Goal: Task Accomplishment & Management: Complete application form

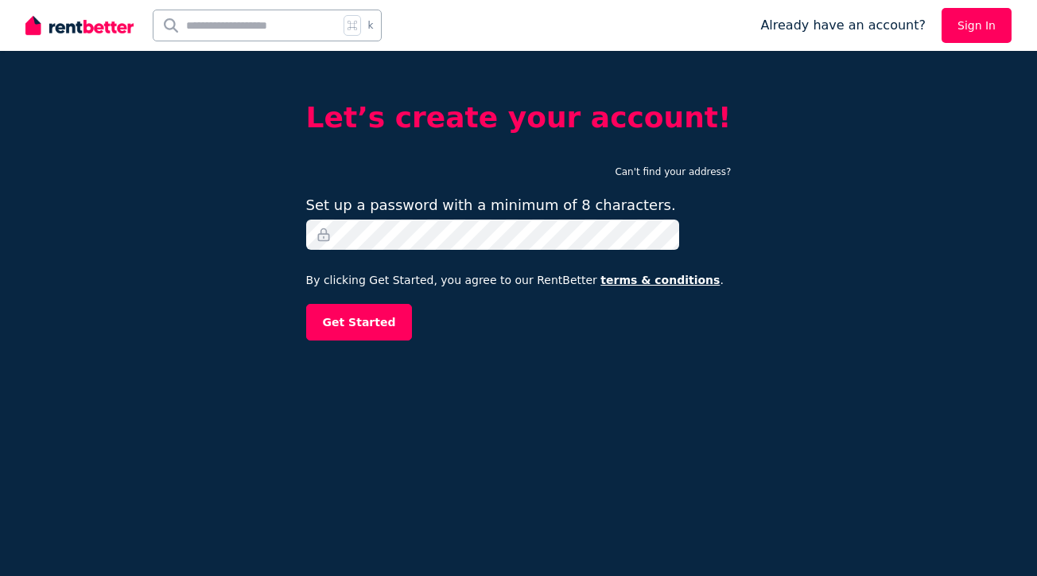
click at [437, 293] on form "Can't find your address? Set up a password with a minimum of 8 characters. By c…" at bounding box center [518, 249] width 425 height 181
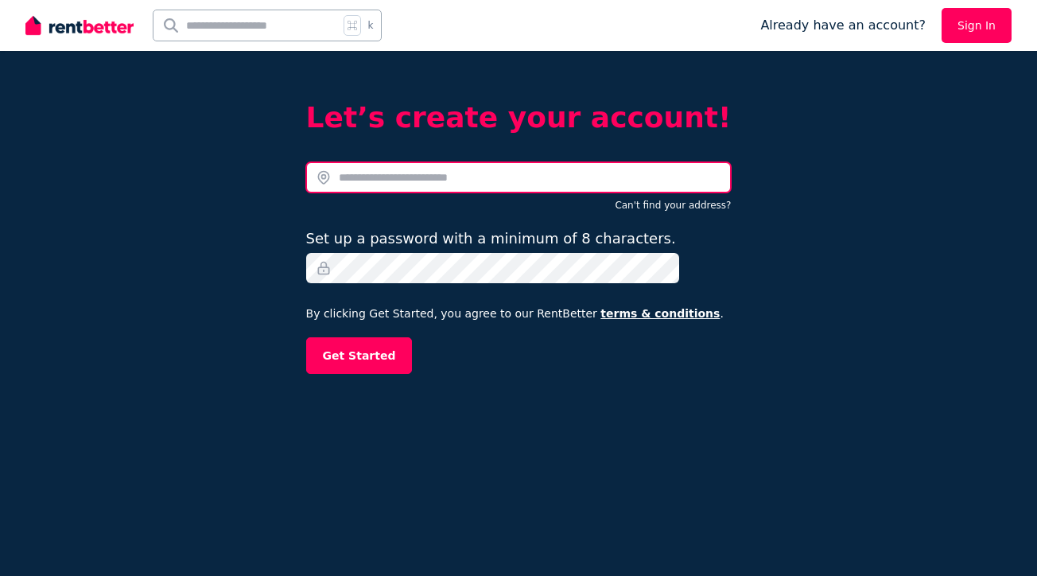
click at [475, 180] on input "text" at bounding box center [518, 177] width 425 height 30
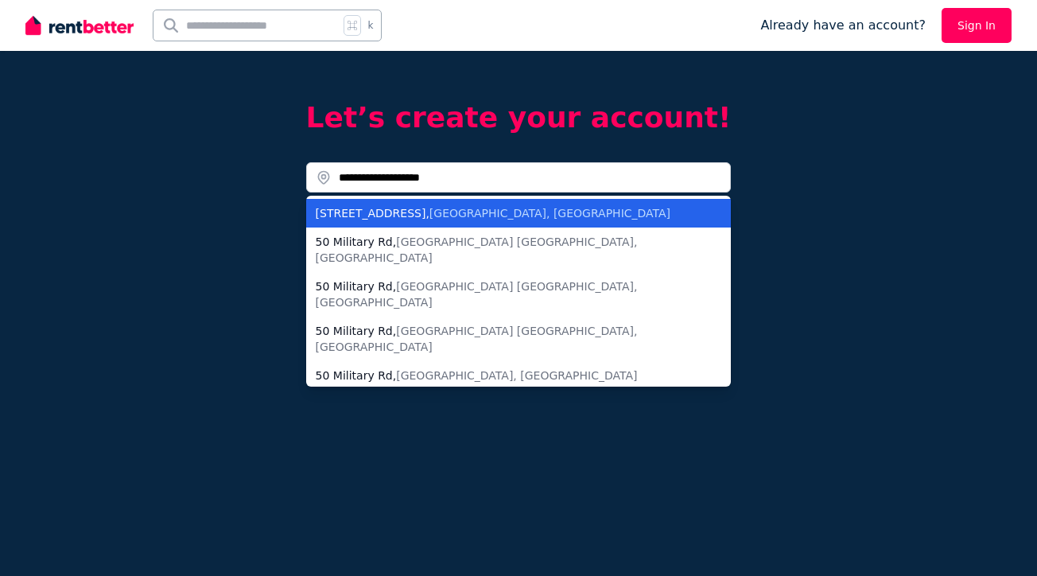
click at [483, 217] on span "[GEOGRAPHIC_DATA], [GEOGRAPHIC_DATA]" at bounding box center [549, 213] width 241 height 13
type input "**********"
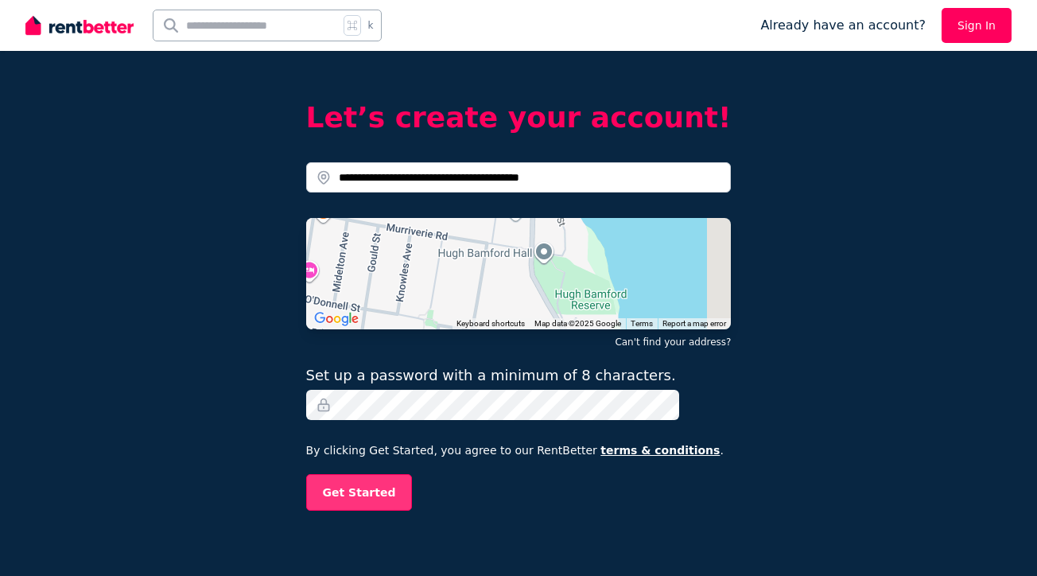
click at [367, 494] on button "Get Started" at bounding box center [359, 492] width 107 height 37
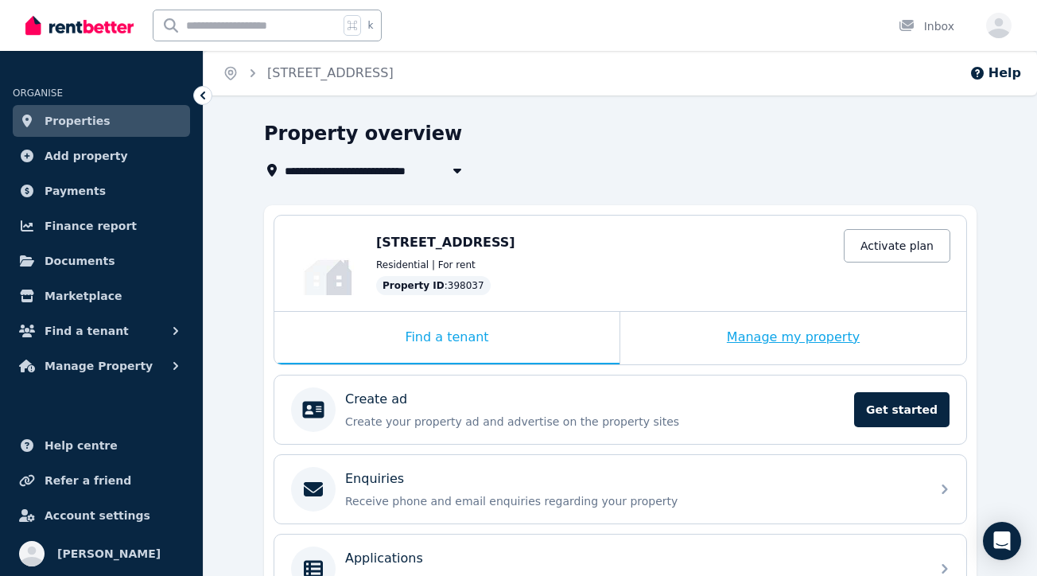
click at [743, 339] on div "Manage my property" at bounding box center [793, 338] width 346 height 52
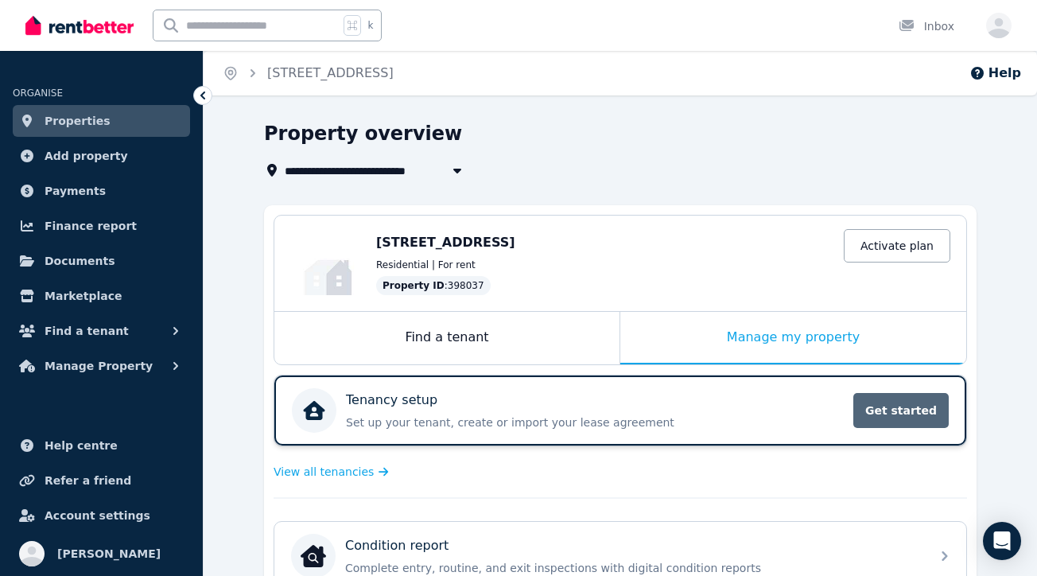
click at [908, 416] on span "Get started" at bounding box center [900, 410] width 95 height 35
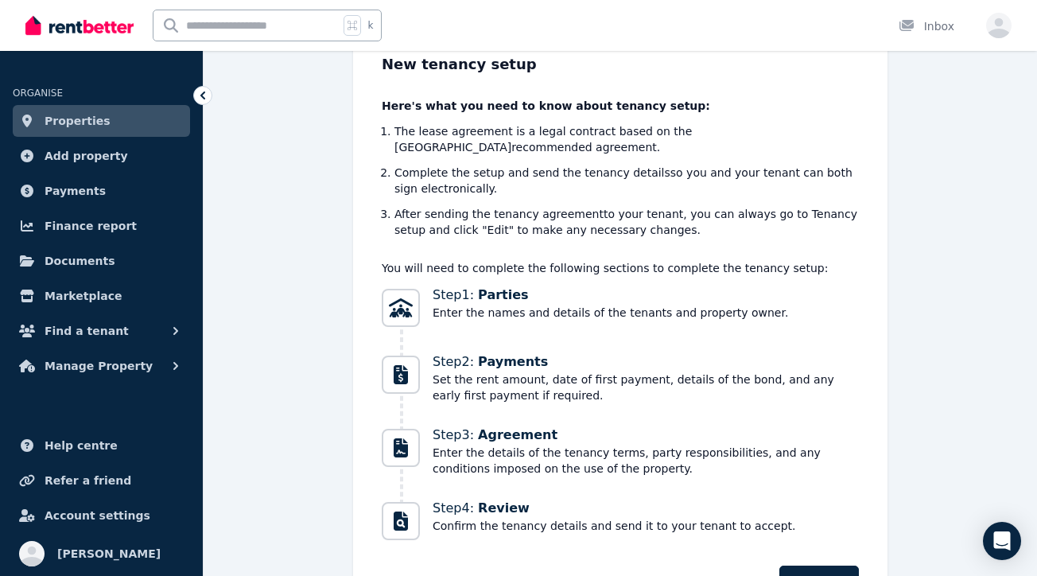
scroll to position [196, 0]
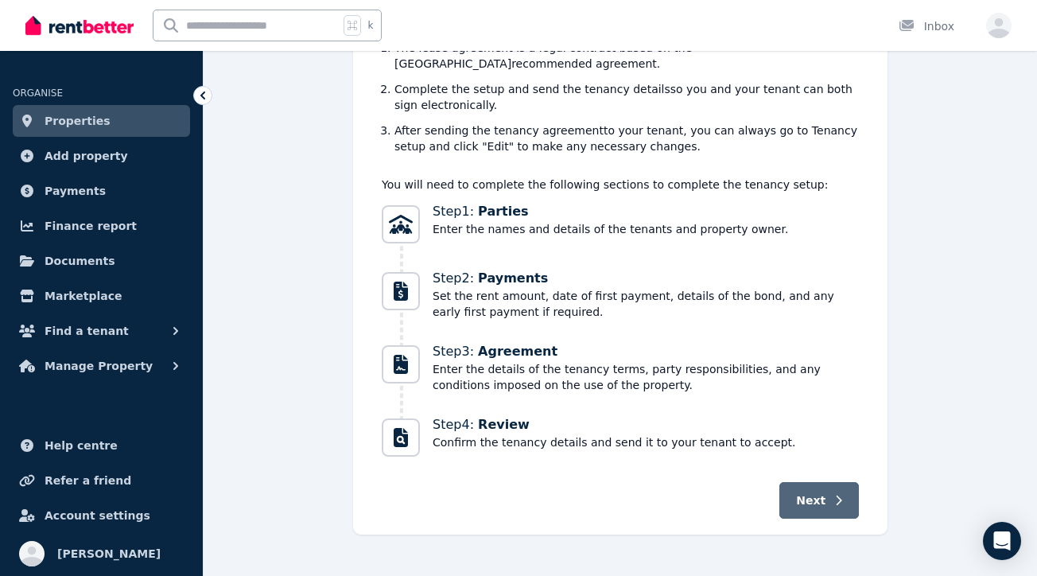
click at [797, 486] on button "Next" at bounding box center [819, 500] width 80 height 37
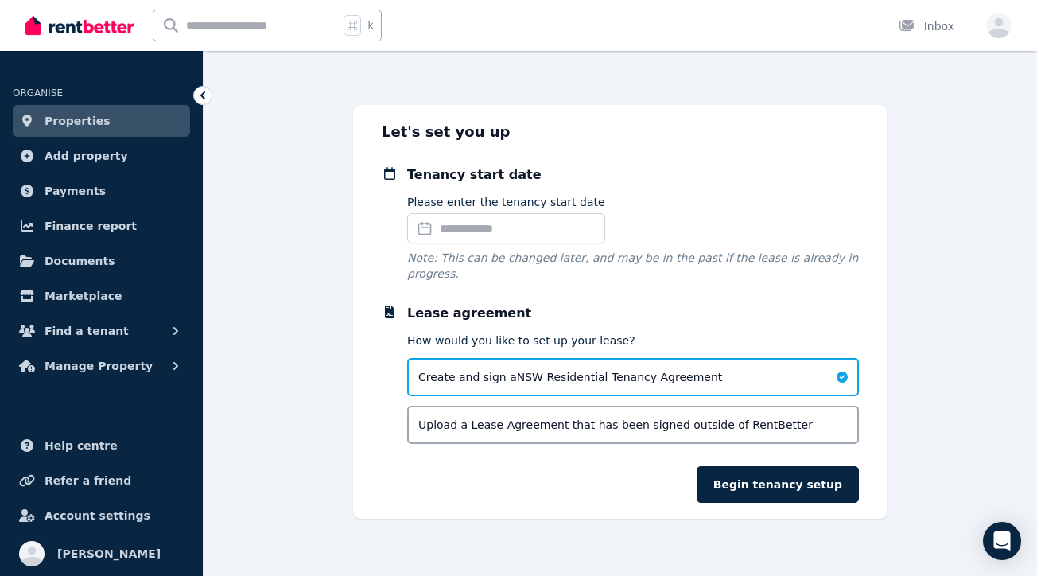
scroll to position [45, 0]
click at [564, 226] on input "Please enter the tenancy start date" at bounding box center [506, 228] width 198 height 30
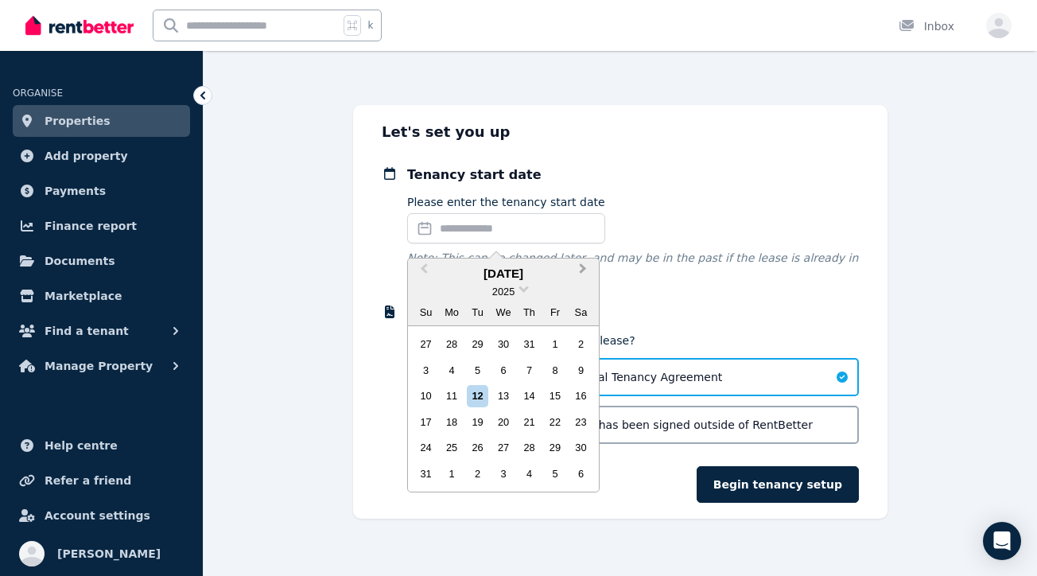
click at [580, 274] on button "Next Month" at bounding box center [584, 272] width 25 height 25
click at [449, 343] on div "1" at bounding box center [451, 343] width 21 height 21
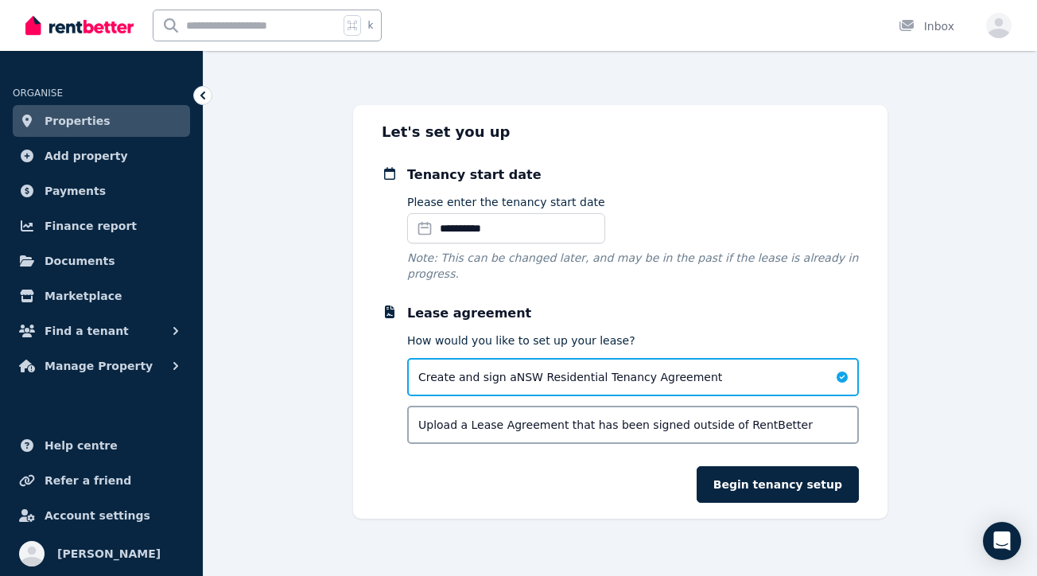
click at [456, 378] on span "Create and sign a NSW Residential Tenancy Agreement" at bounding box center [570, 377] width 304 height 16
click at [467, 441] on div "Upload a Lease Agreement that has been signed outside of RentBetter" at bounding box center [633, 424] width 452 height 38
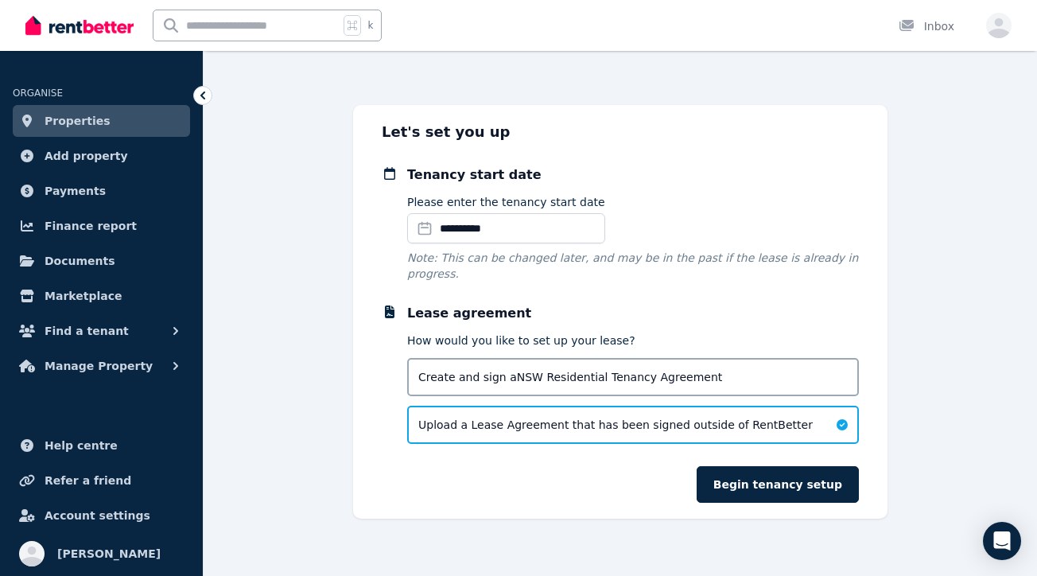
click at [506, 372] on span "Create and sign a NSW Residential Tenancy Agreement" at bounding box center [570, 377] width 304 height 16
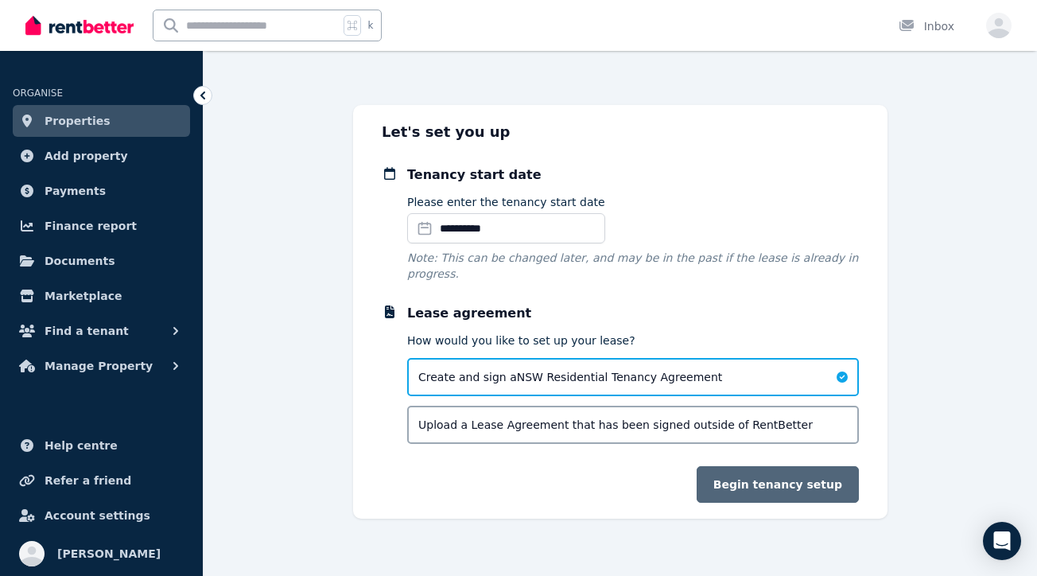
click at [773, 481] on button "Begin tenancy setup" at bounding box center [777, 484] width 162 height 37
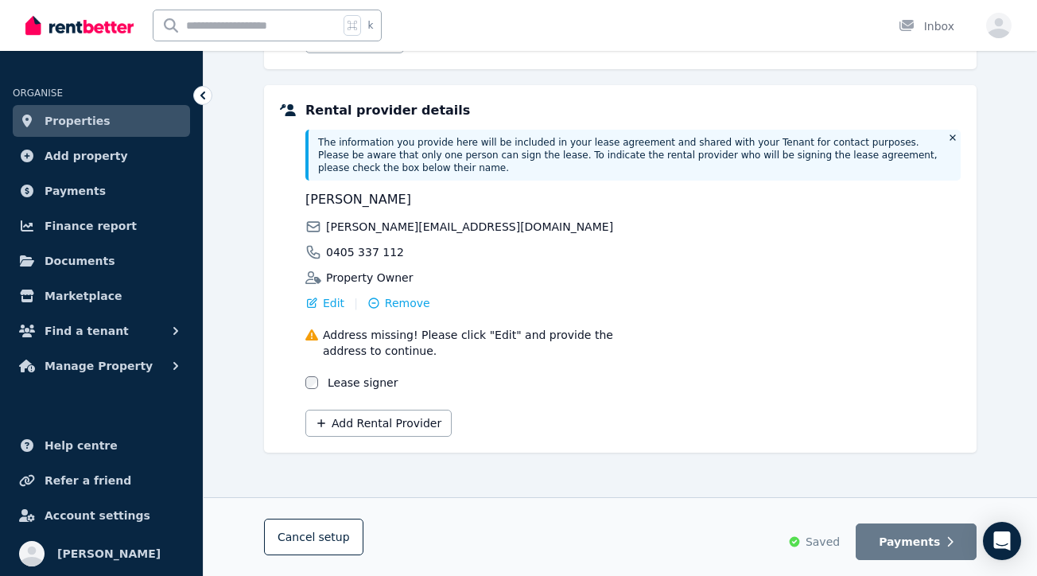
scroll to position [265, 0]
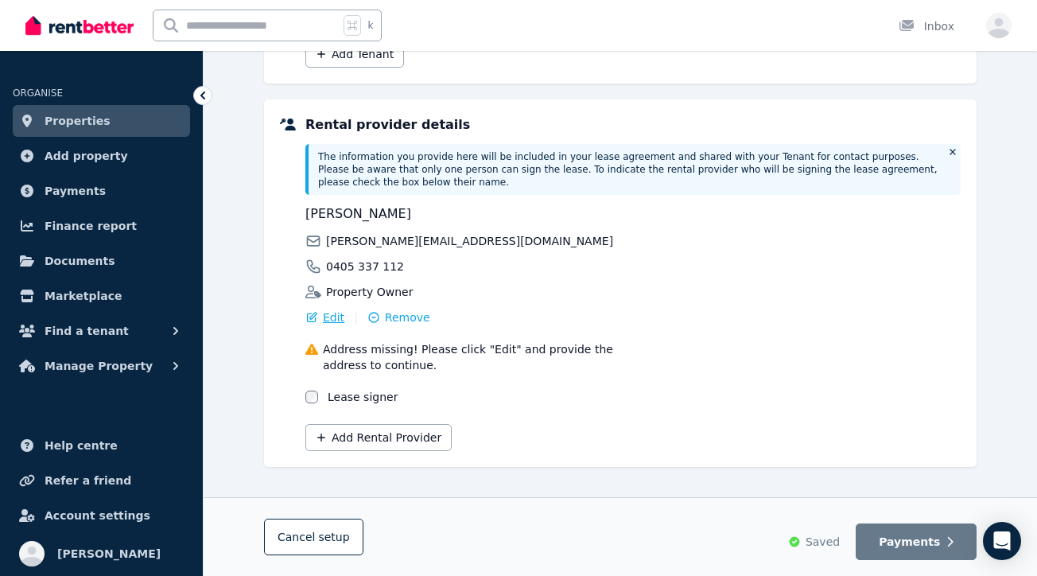
click at [337, 316] on span "Edit" at bounding box center [333, 317] width 21 height 16
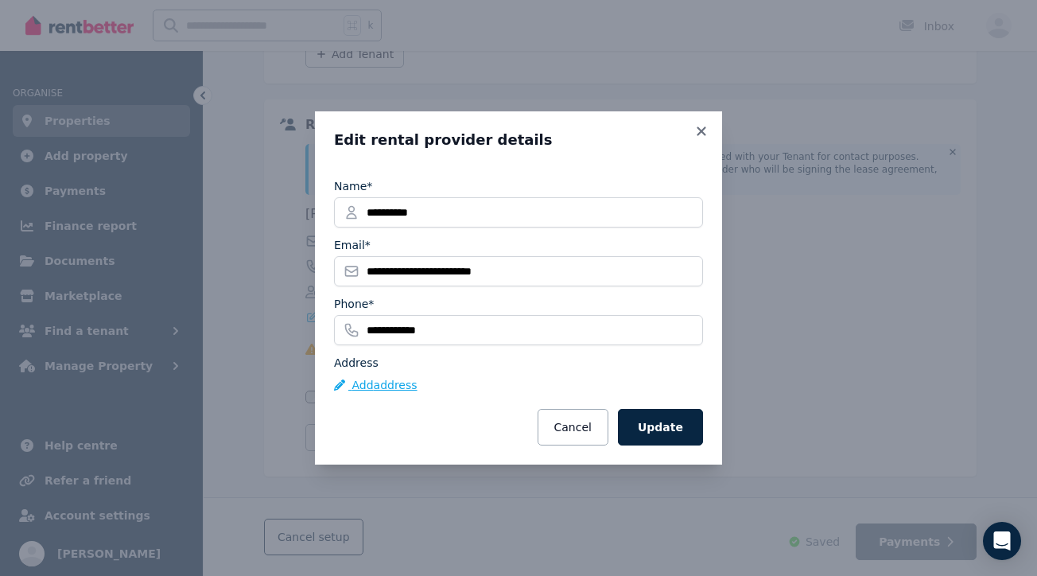
click at [390, 382] on button "Add address" at bounding box center [375, 385] width 83 height 16
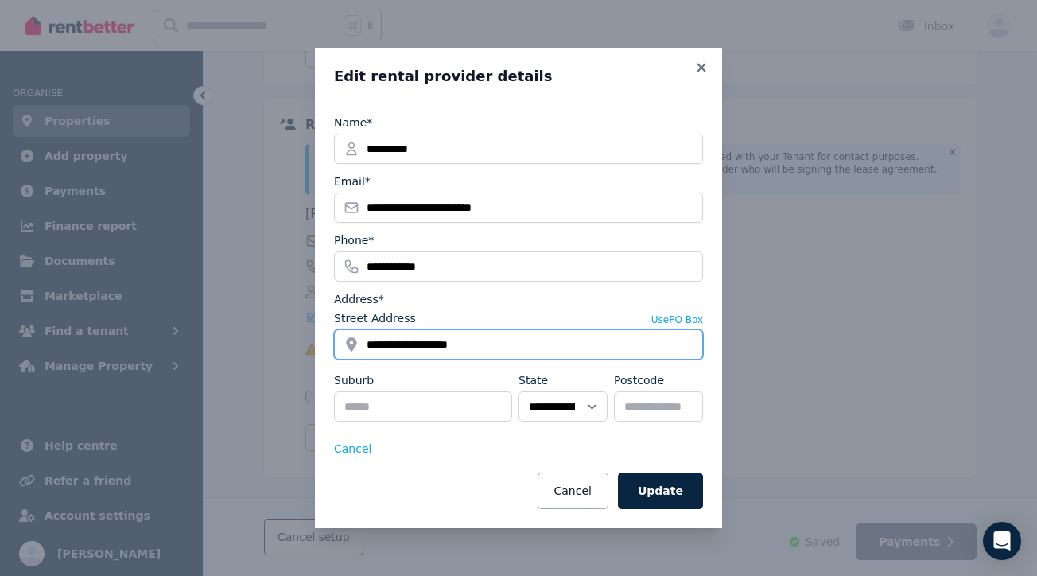
type input "**********"
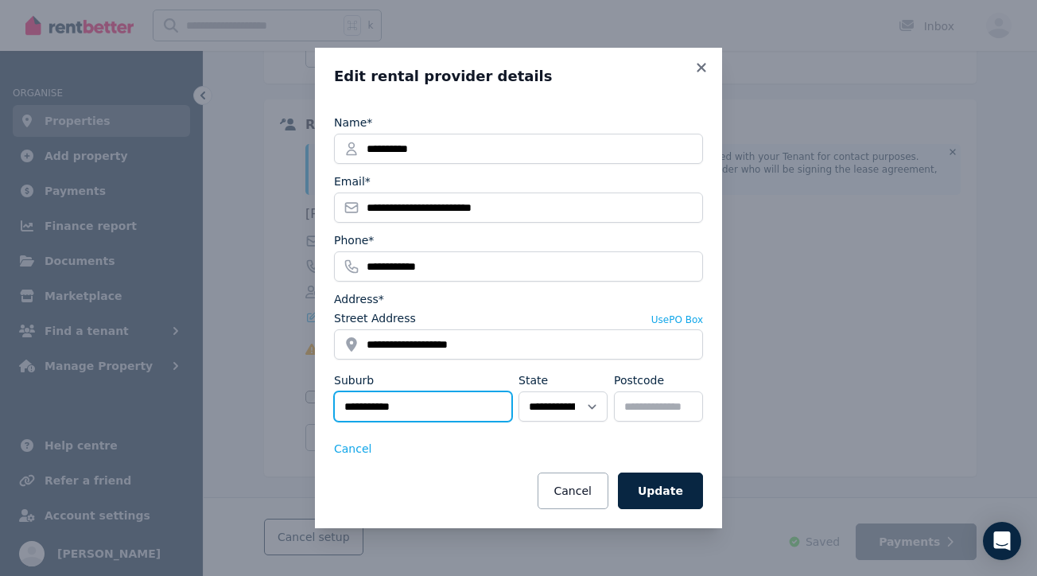
type input "**********"
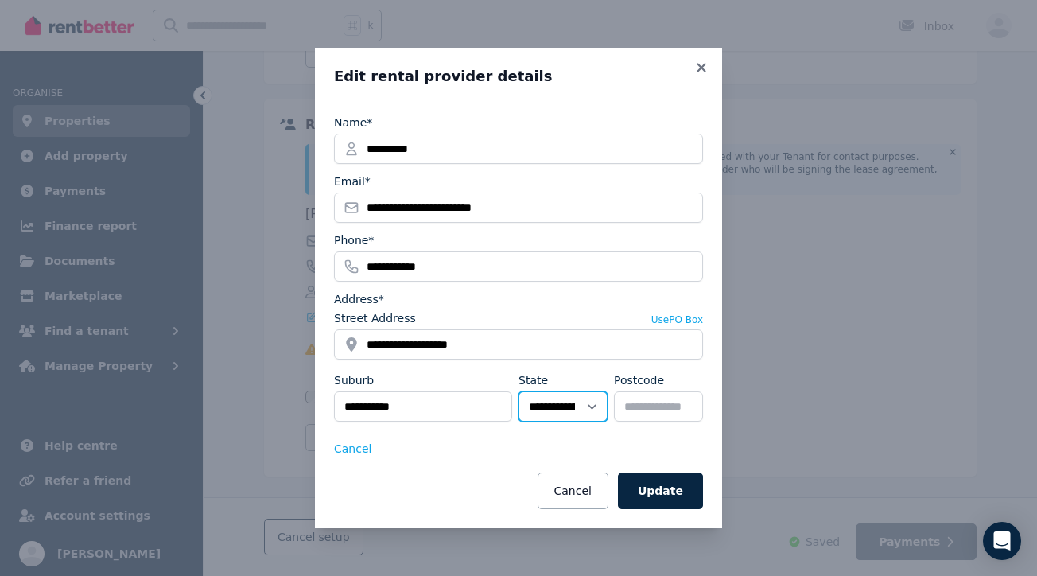
select select "***"
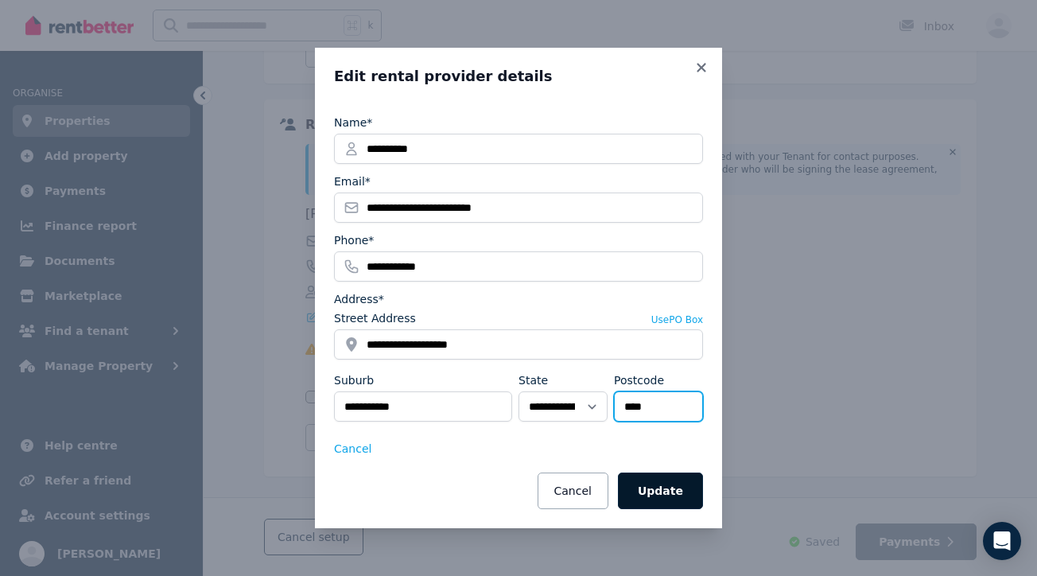
type input "****"
click at [680, 491] on button "Update" at bounding box center [660, 490] width 85 height 37
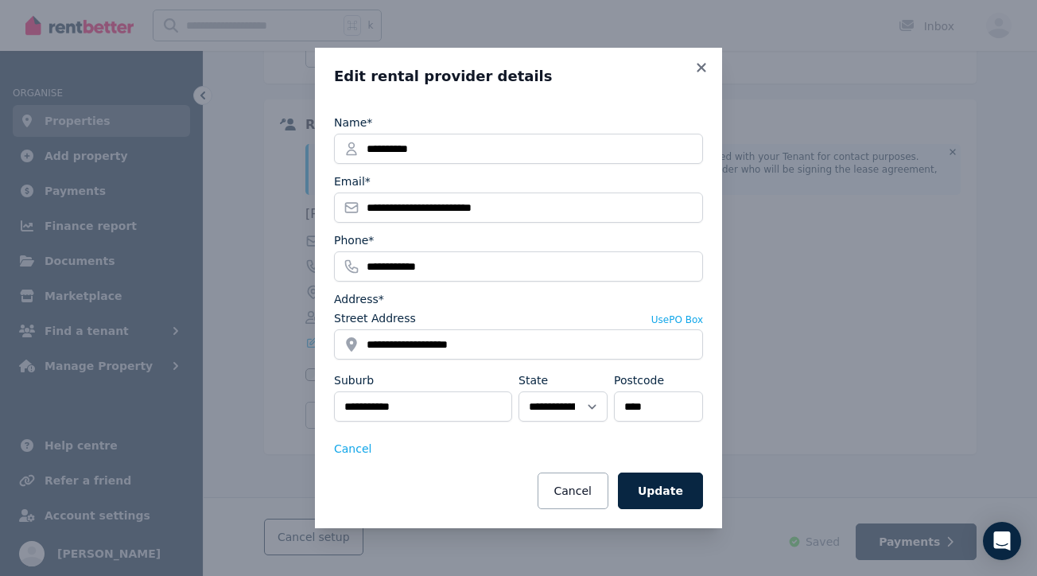
scroll to position [257, 0]
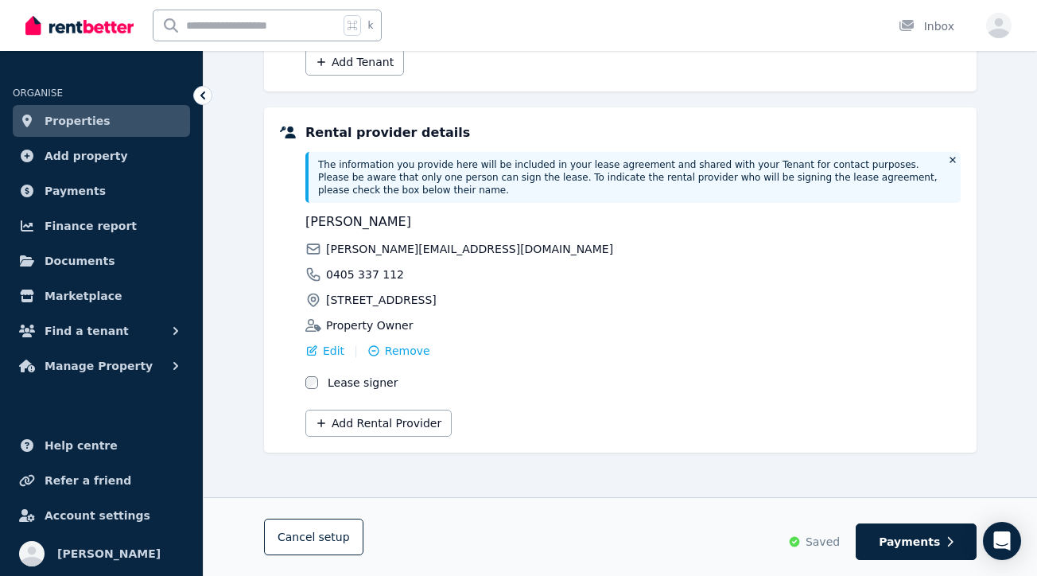
click at [510, 450] on div "Rental provider details The information you provide here will be included in yo…" at bounding box center [620, 279] width 712 height 345
click at [418, 423] on button "Add Rental Provider" at bounding box center [378, 422] width 146 height 27
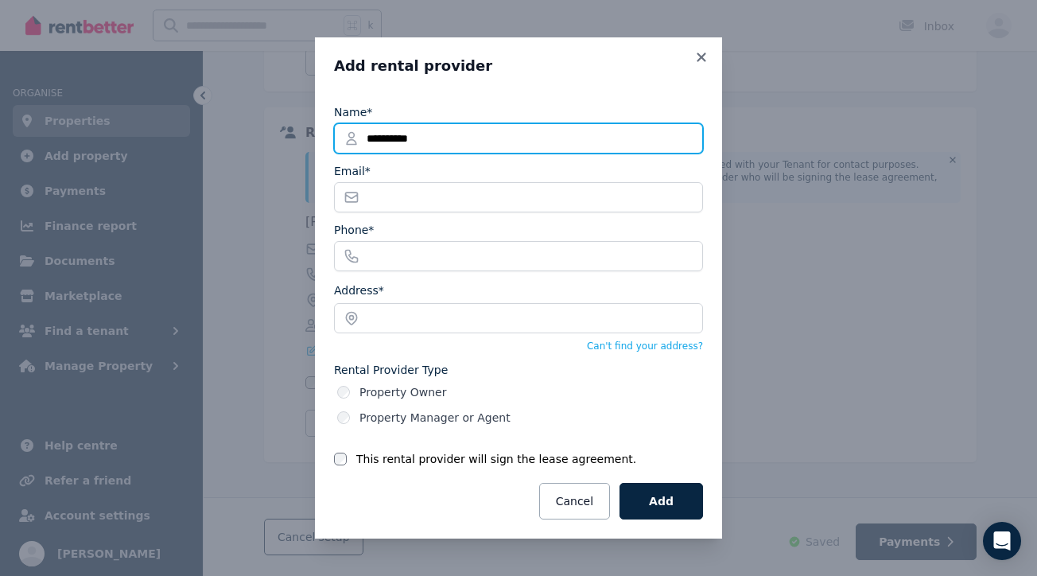
type input "**********"
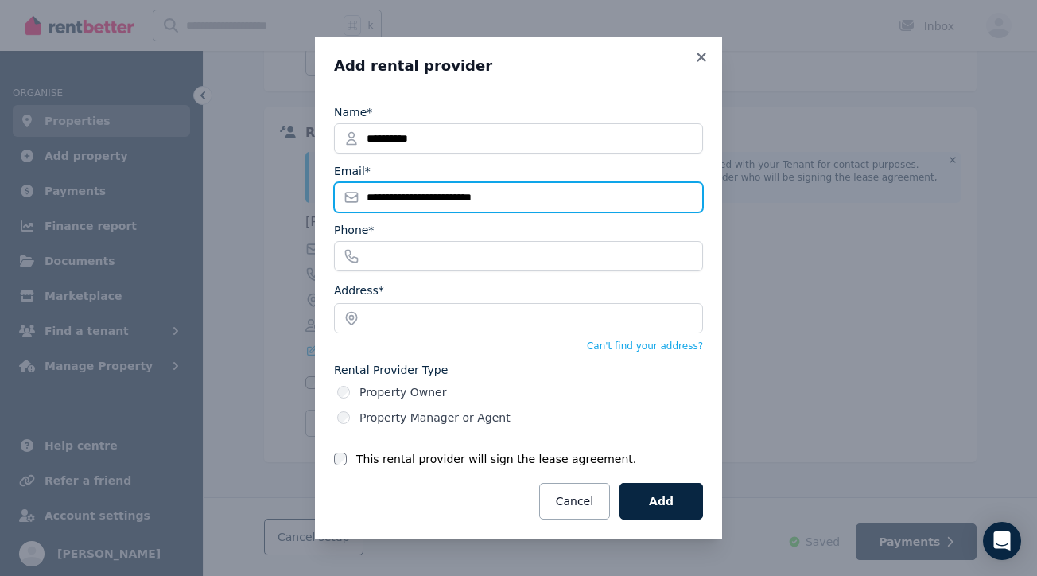
type input "**********"
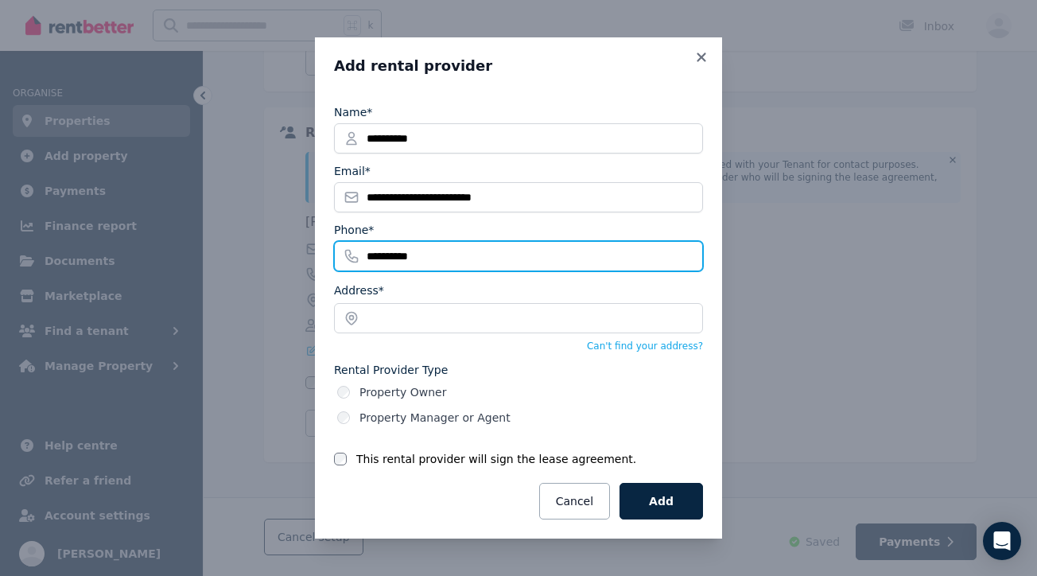
type input "**********"
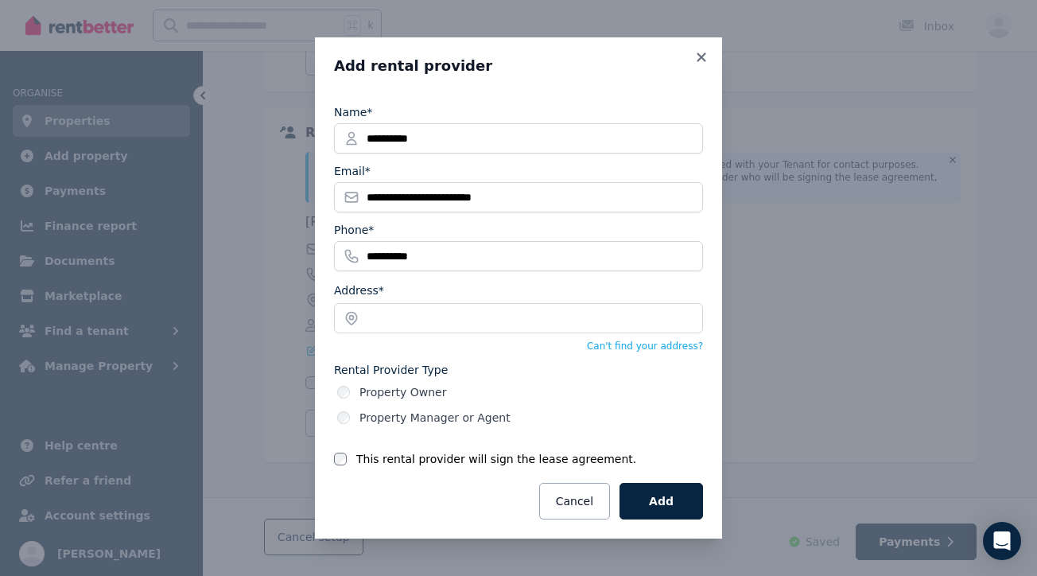
click at [548, 225] on div "Phone*" at bounding box center [518, 230] width 369 height 16
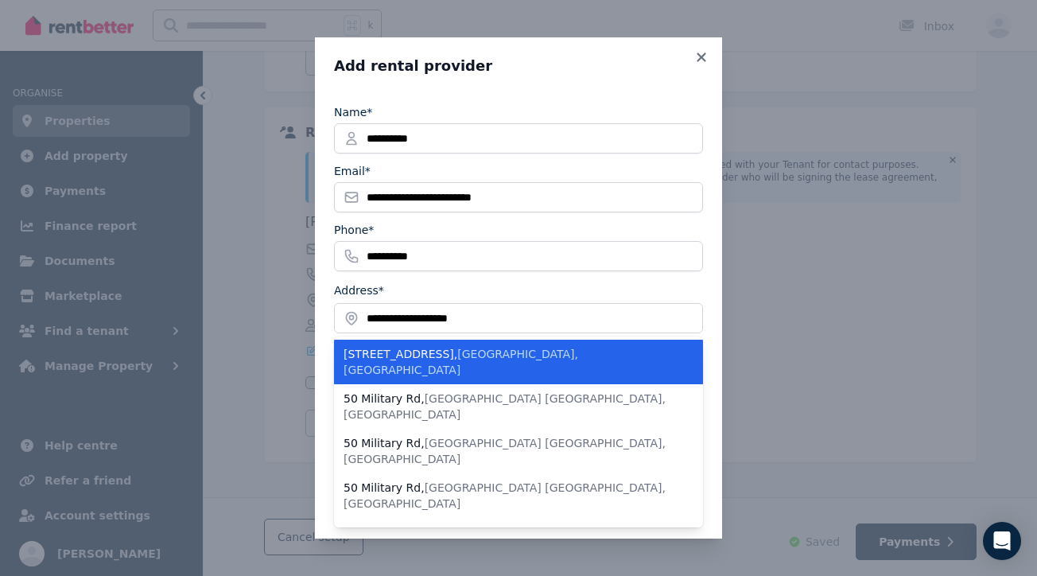
click at [393, 355] on div "48-50 Military Rd , North Bondi NSW, Australia" at bounding box center [508, 362] width 331 height 32
type input "**********"
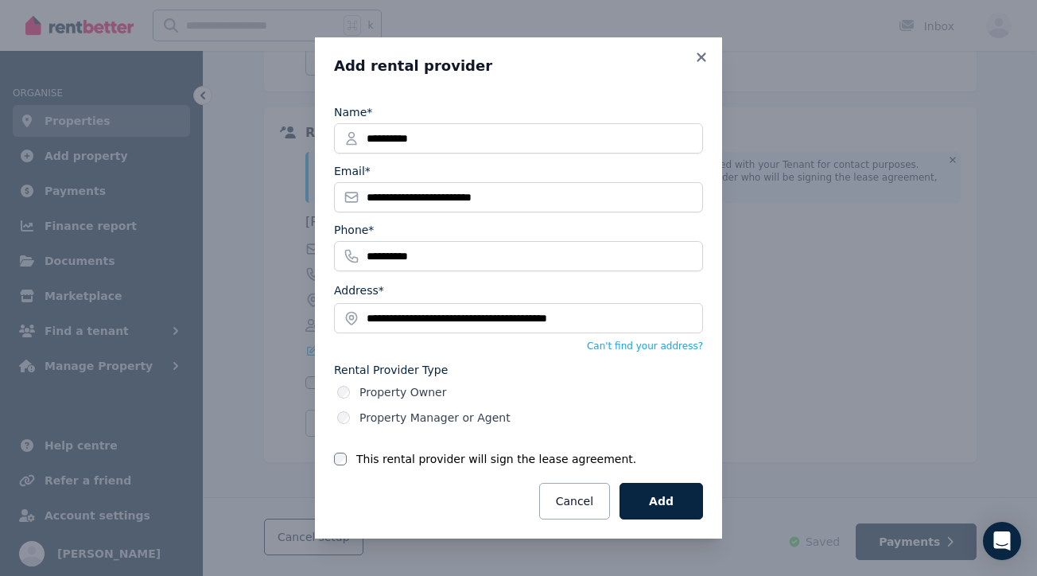
click at [455, 457] on label "This rental provider will sign the lease agreement." at bounding box center [496, 459] width 280 height 16
click at [669, 497] on button "Add" at bounding box center [660, 501] width 83 height 37
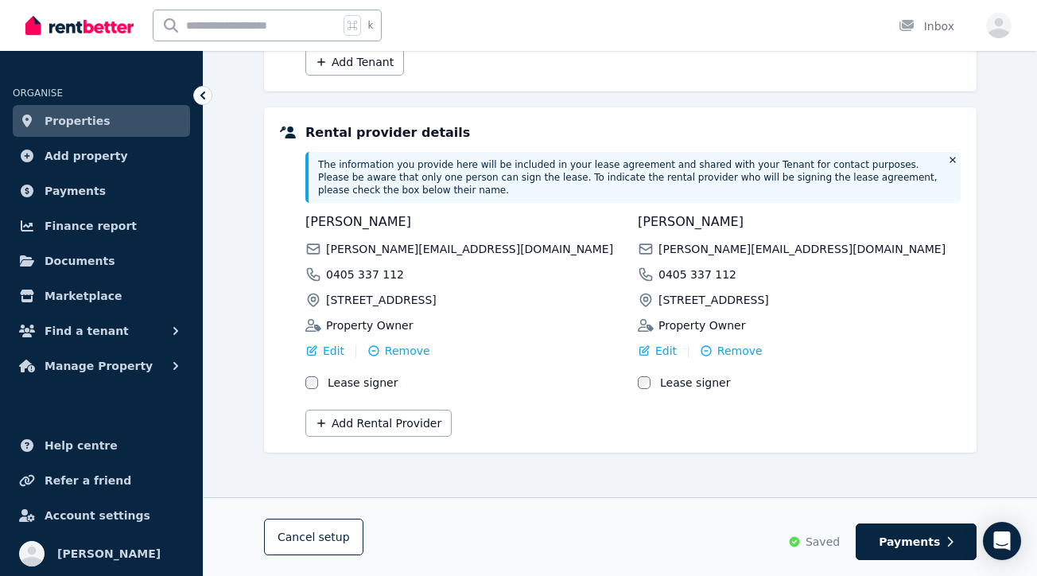
click at [718, 245] on span "judy@relaxationproject.com" at bounding box center [801, 249] width 287 height 16
click at [708, 328] on span "Property Owner" at bounding box center [701, 325] width 87 height 16
click at [620, 248] on div "judy@relaxationproject.com" at bounding box center [466, 249] width 323 height 16
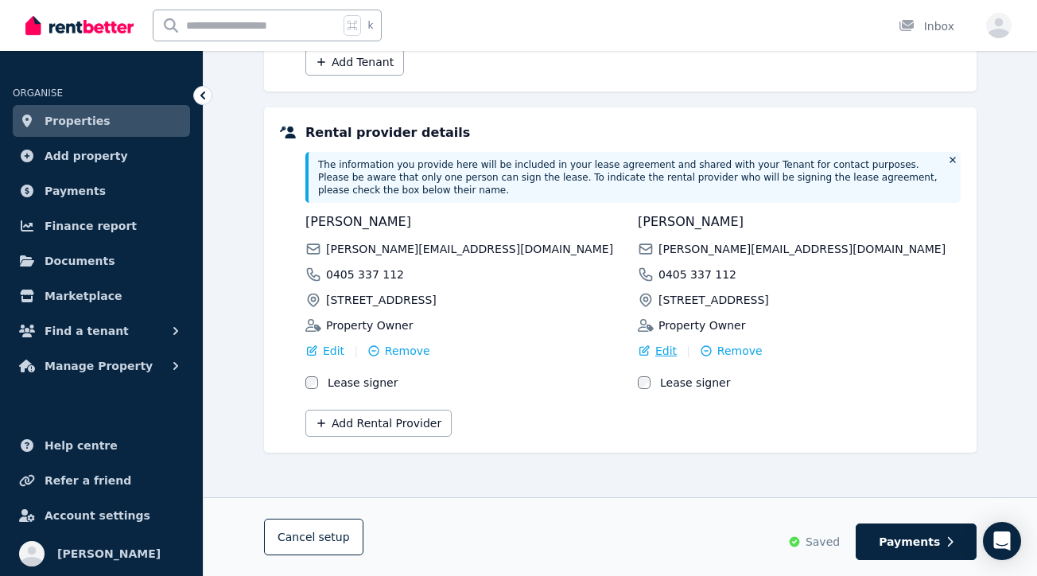
click at [662, 348] on span "Edit" at bounding box center [665, 351] width 21 height 16
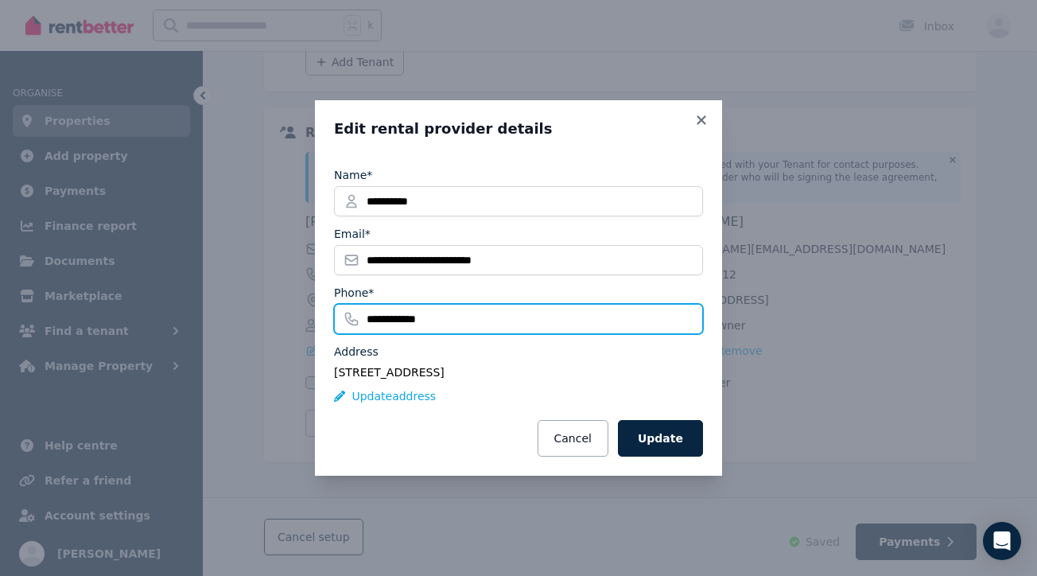
drag, startPoint x: 460, startPoint y: 318, endPoint x: 316, endPoint y: 316, distance: 144.7
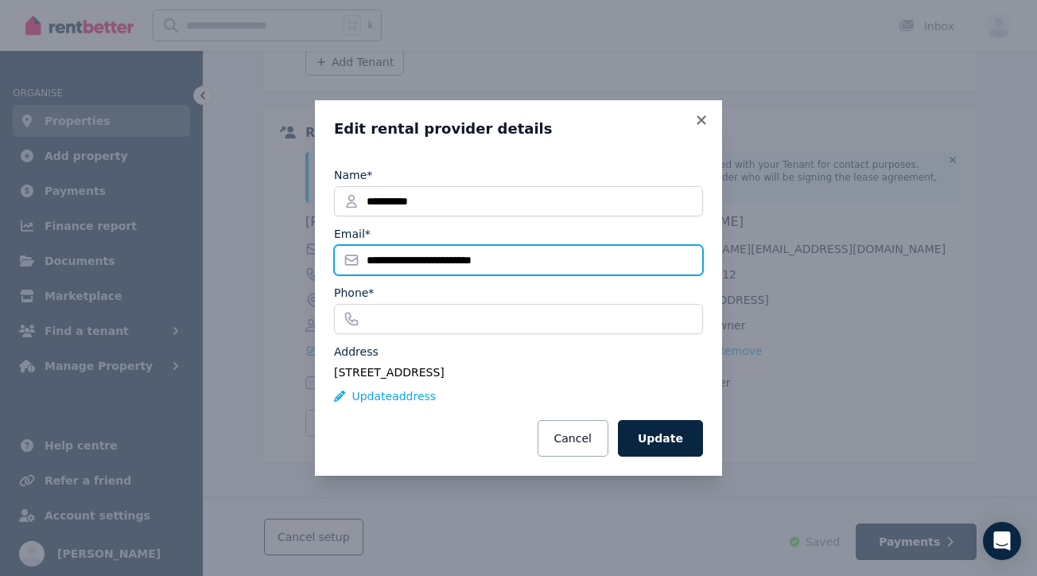
drag, startPoint x: 515, startPoint y: 264, endPoint x: 185, endPoint y: 258, distance: 330.0
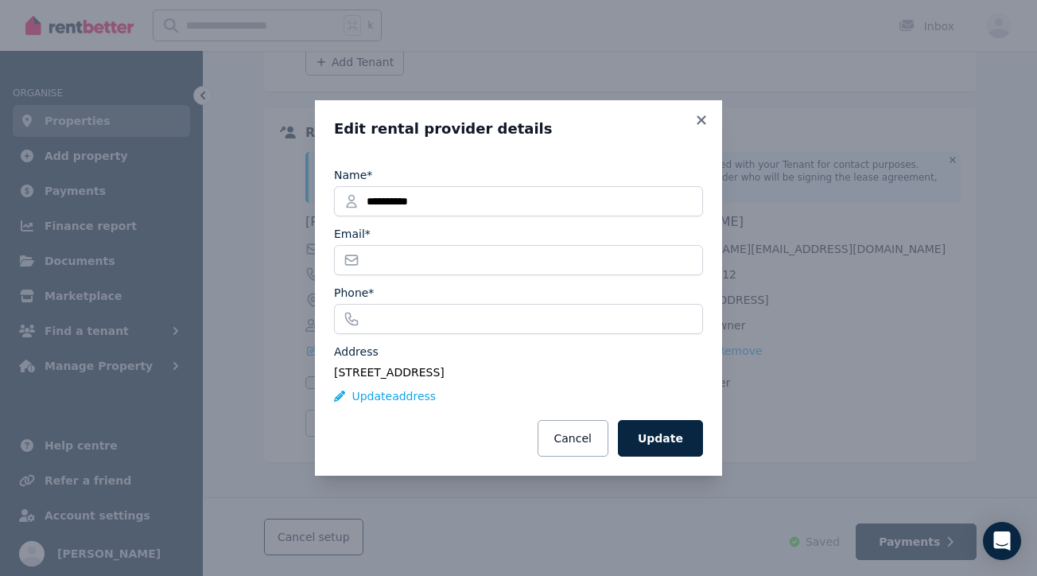
click at [553, 377] on div "[STREET_ADDRESS]" at bounding box center [518, 372] width 369 height 19
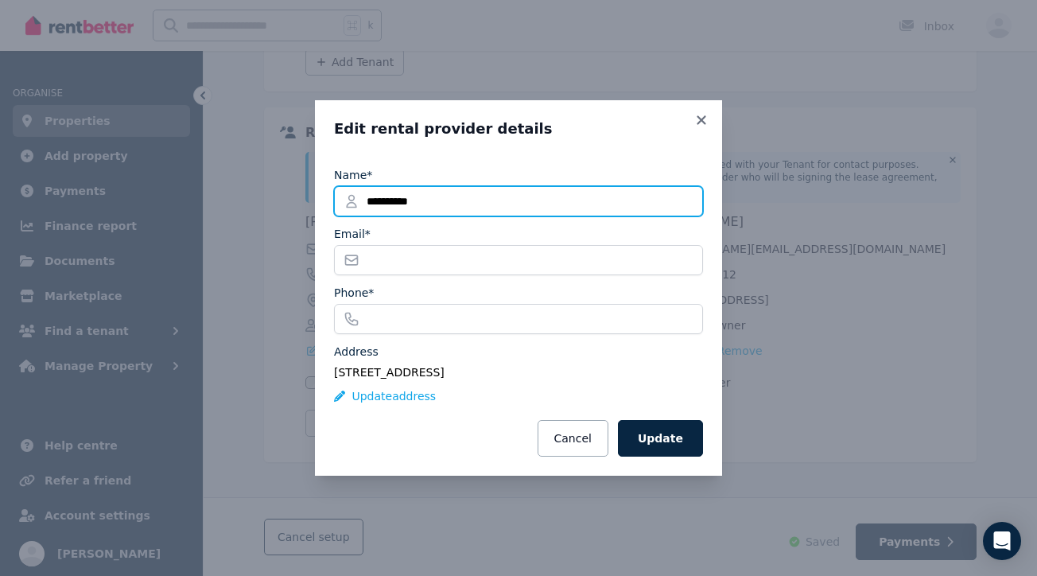
drag, startPoint x: 464, startPoint y: 204, endPoint x: 293, endPoint y: 196, distance: 171.1
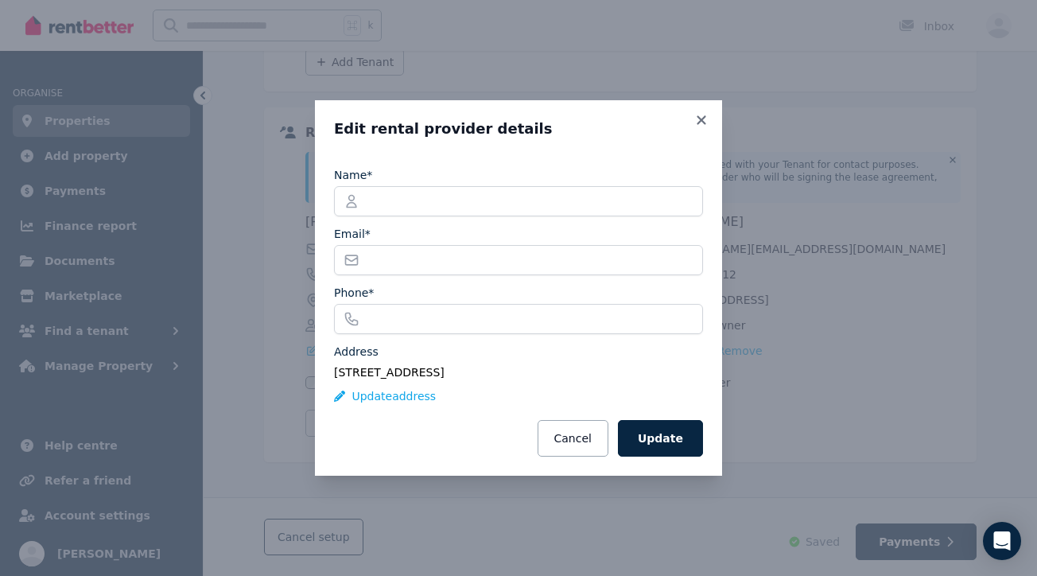
click at [377, 373] on span "[STREET_ADDRESS]" at bounding box center [389, 372] width 111 height 13
click at [659, 439] on button "Update" at bounding box center [660, 438] width 85 height 37
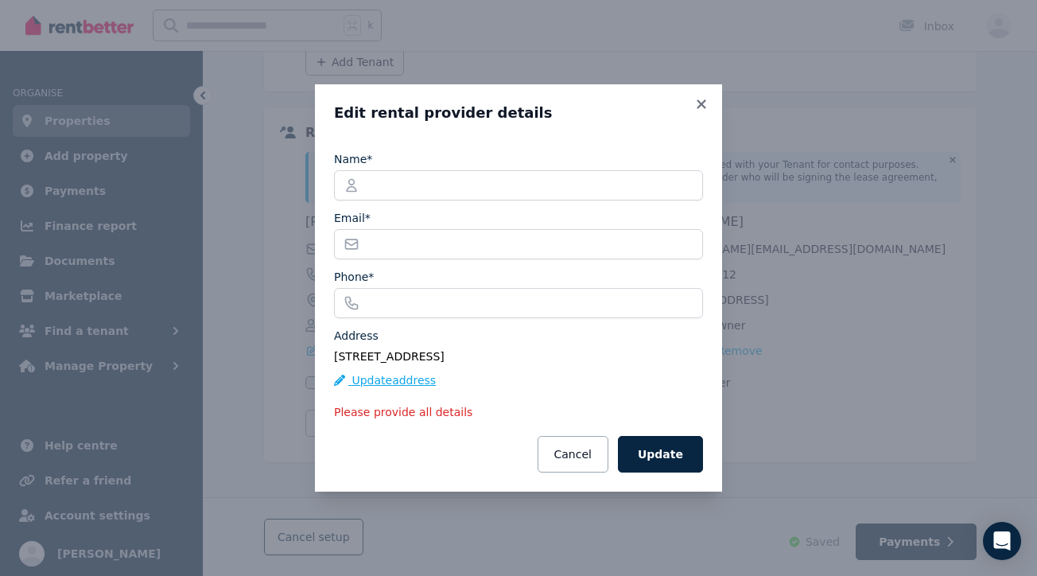
click at [377, 378] on button "Update address" at bounding box center [385, 380] width 102 height 16
select select "***"
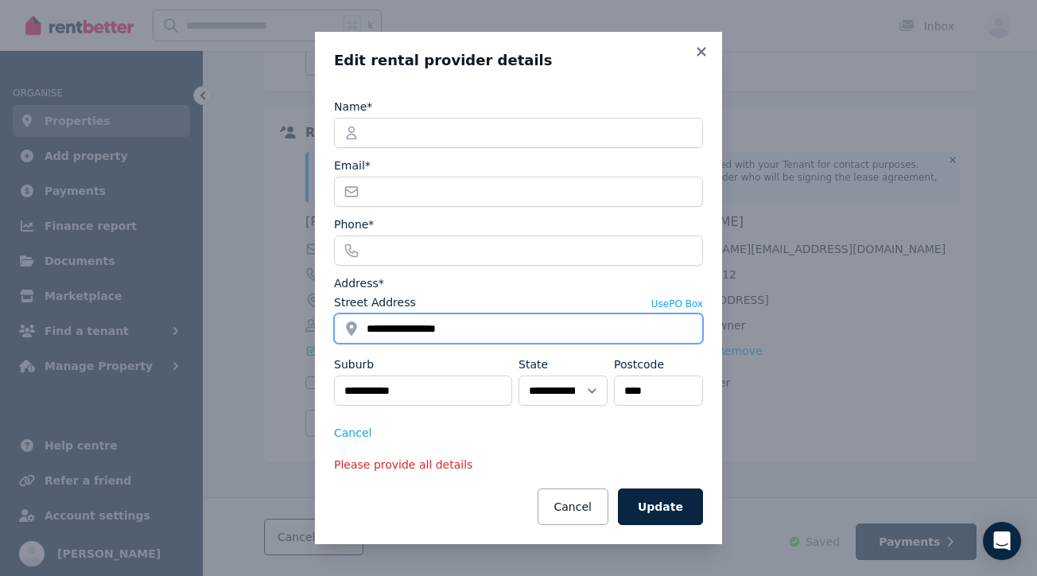
drag, startPoint x: 464, startPoint y: 327, endPoint x: 313, endPoint y: 318, distance: 151.3
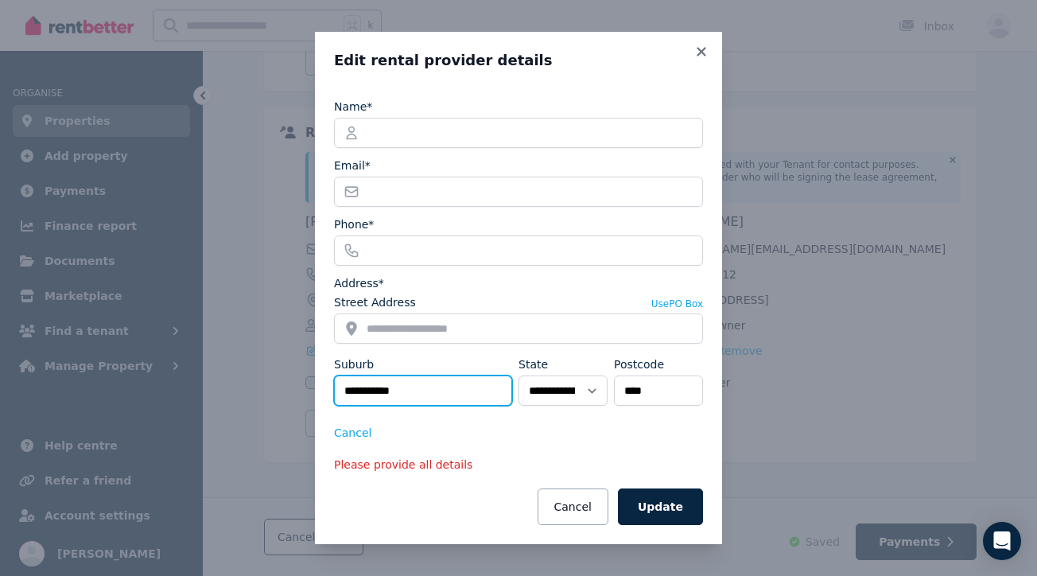
drag, startPoint x: 413, startPoint y: 394, endPoint x: 262, endPoint y: 389, distance: 151.9
select select
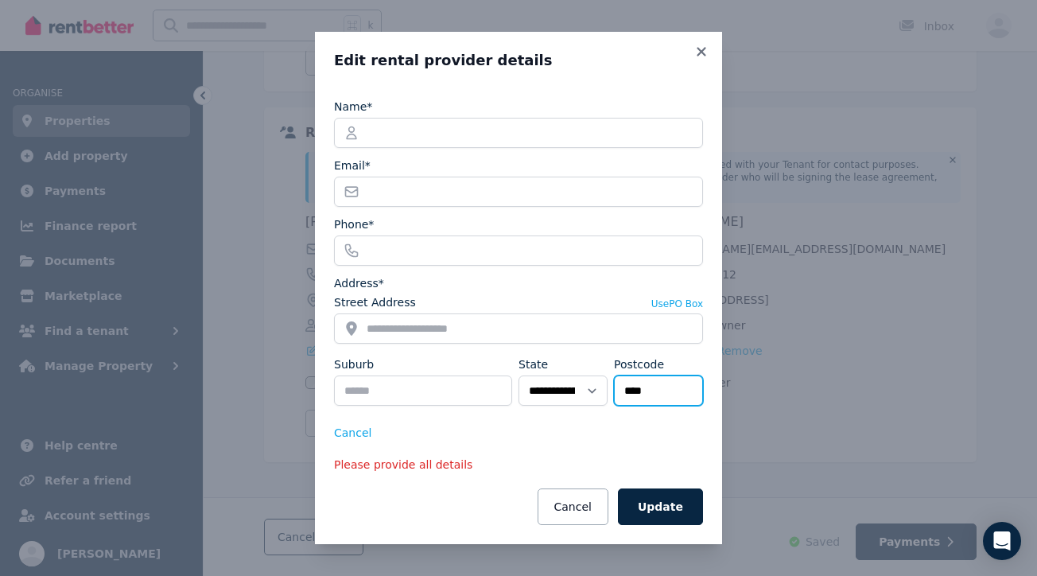
drag, startPoint x: 657, startPoint y: 390, endPoint x: 594, endPoint y: 386, distance: 63.0
click at [658, 502] on button "Update" at bounding box center [660, 506] width 85 height 37
click at [359, 430] on button "Cancel" at bounding box center [352, 433] width 37 height 16
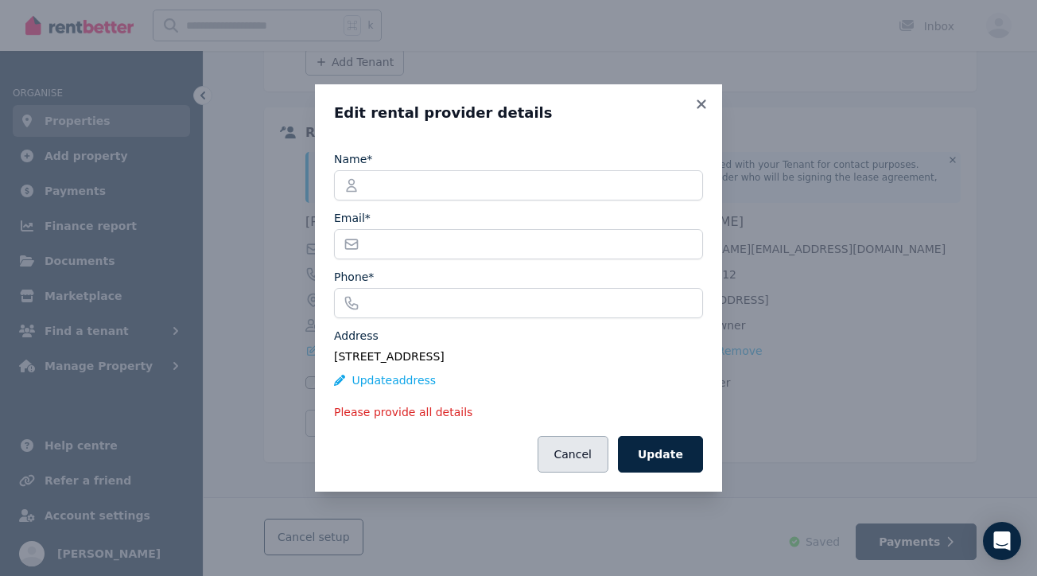
click at [580, 455] on button "Cancel" at bounding box center [572, 454] width 71 height 37
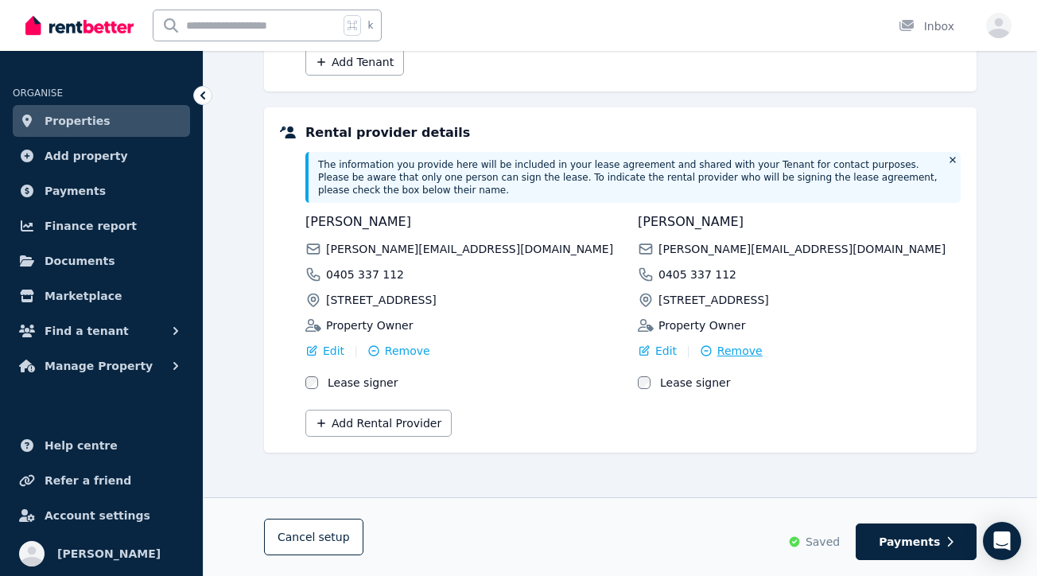
click at [738, 351] on span "Remove" at bounding box center [739, 351] width 45 height 16
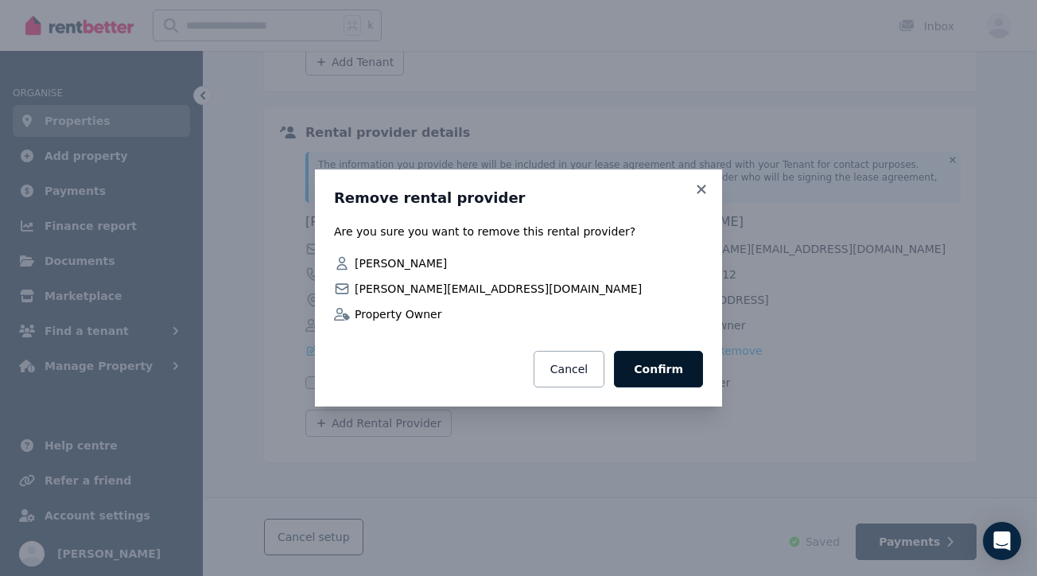
click at [662, 375] on button "Confirm" at bounding box center [658, 369] width 89 height 37
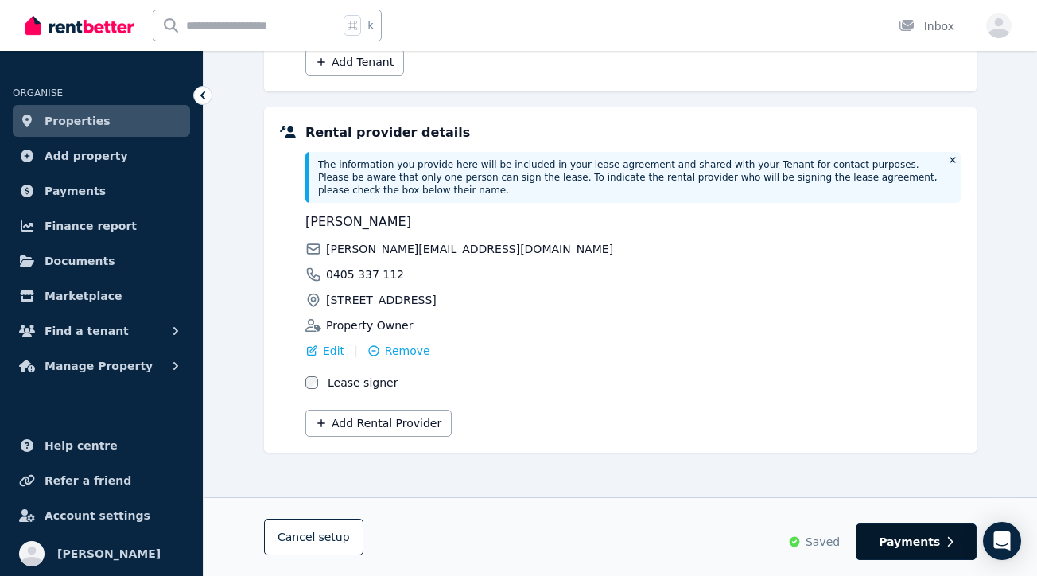
click at [904, 535] on span "Payments" at bounding box center [909, 541] width 61 height 16
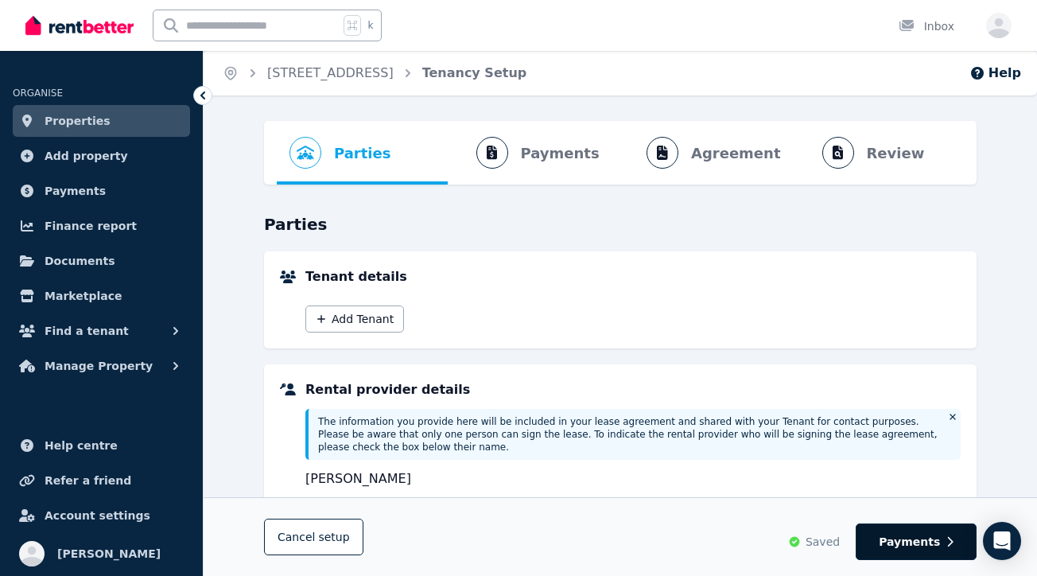
select select "**********"
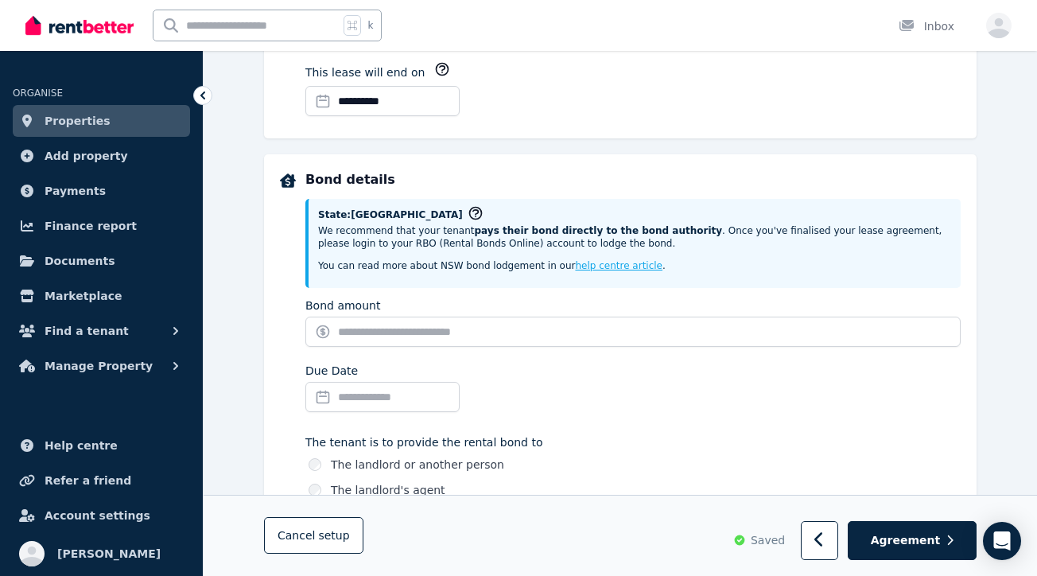
scroll to position [620, 0]
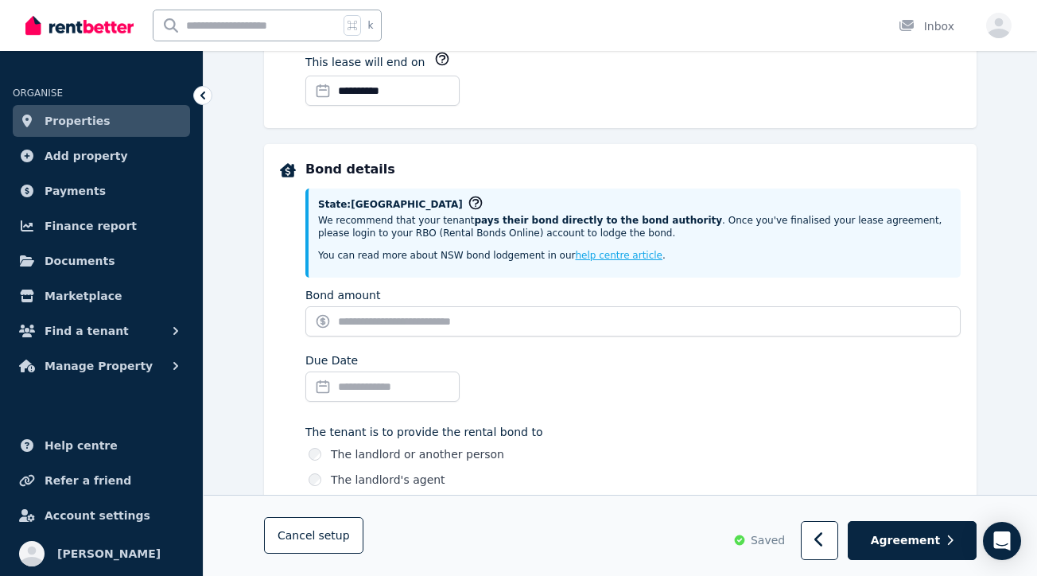
click at [405, 388] on input "Due Date" at bounding box center [382, 386] width 154 height 30
click at [550, 359] on div "Due Date" at bounding box center [632, 380] width 655 height 56
click at [384, 382] on input "Due Date" at bounding box center [382, 386] width 154 height 30
click at [570, 374] on div "Due Date" at bounding box center [632, 380] width 655 height 56
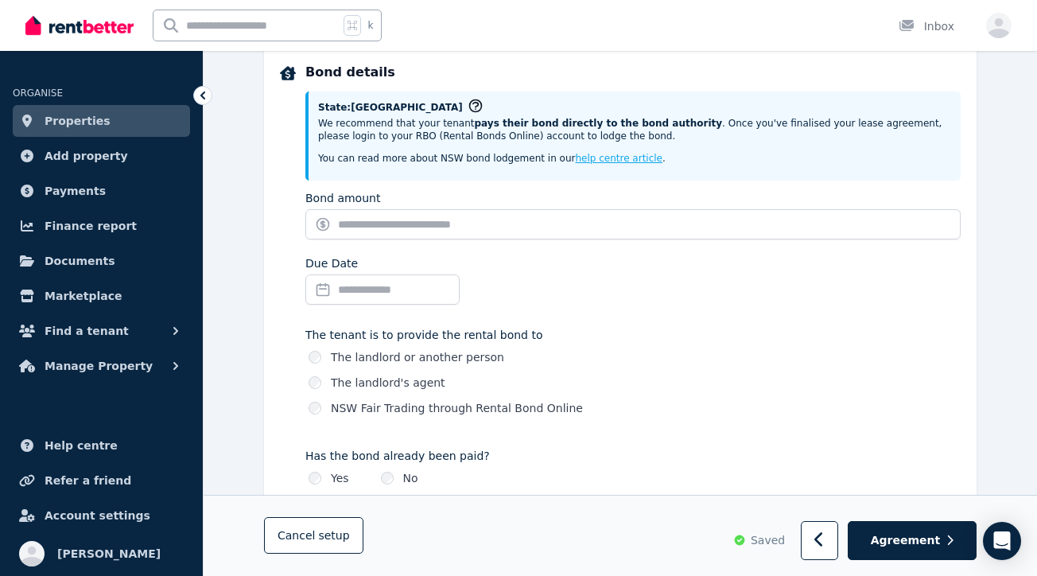
scroll to position [724, 0]
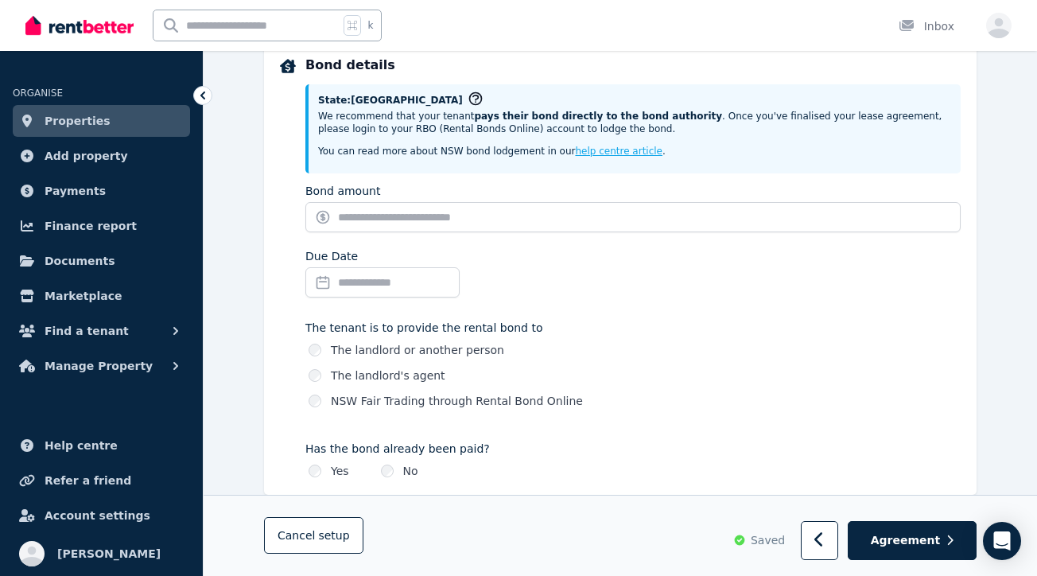
click at [485, 347] on label "The landlord or another person" at bounding box center [417, 350] width 173 height 16
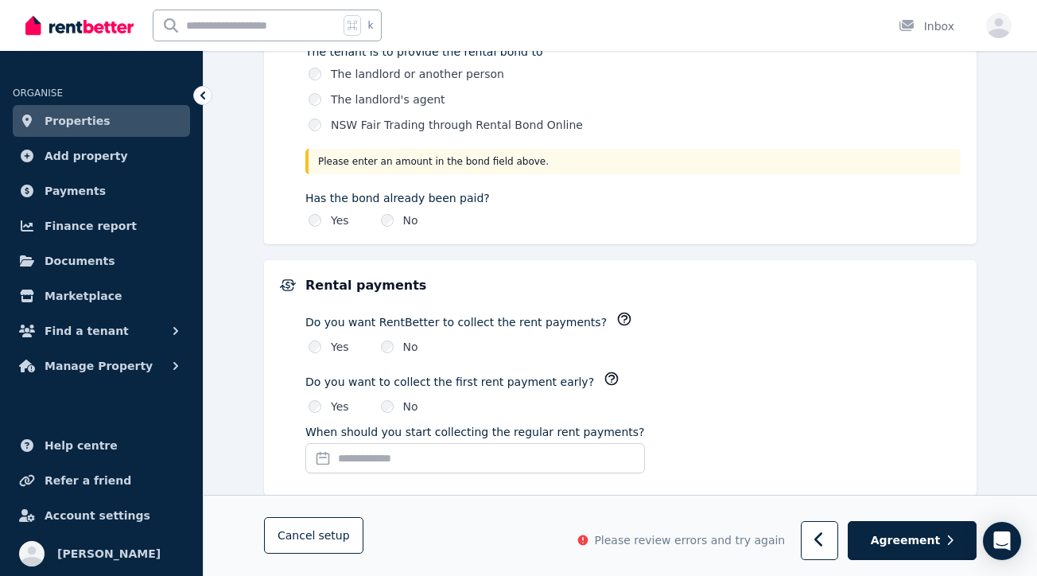
scroll to position [42, 0]
